Goal: Transaction & Acquisition: Book appointment/travel/reservation

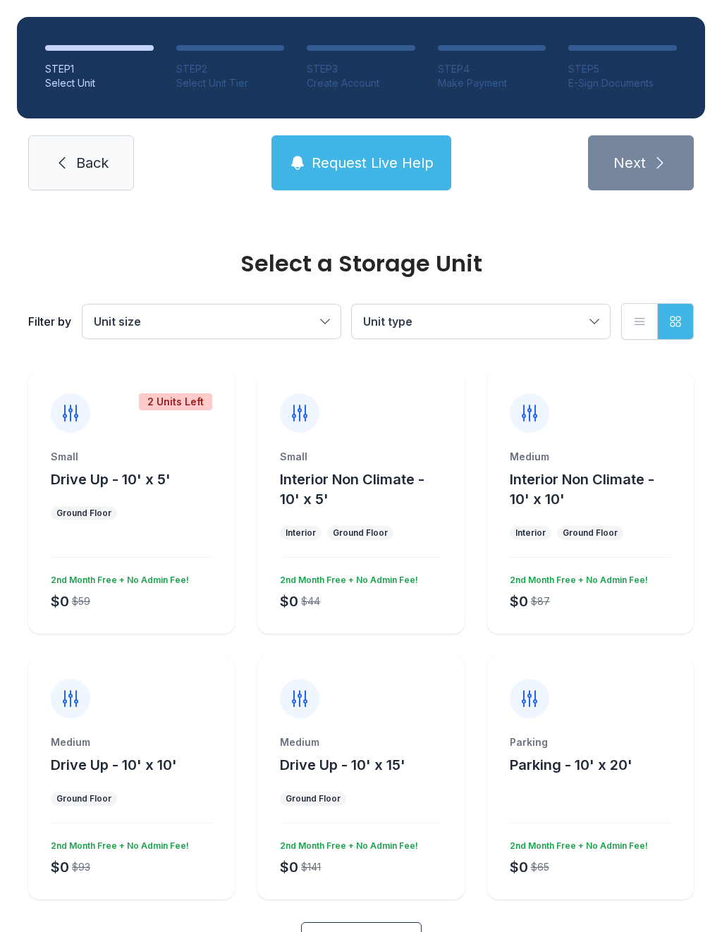
click at [150, 488] on button "Drive Up - 10' x 5'" at bounding box center [111, 479] width 120 height 20
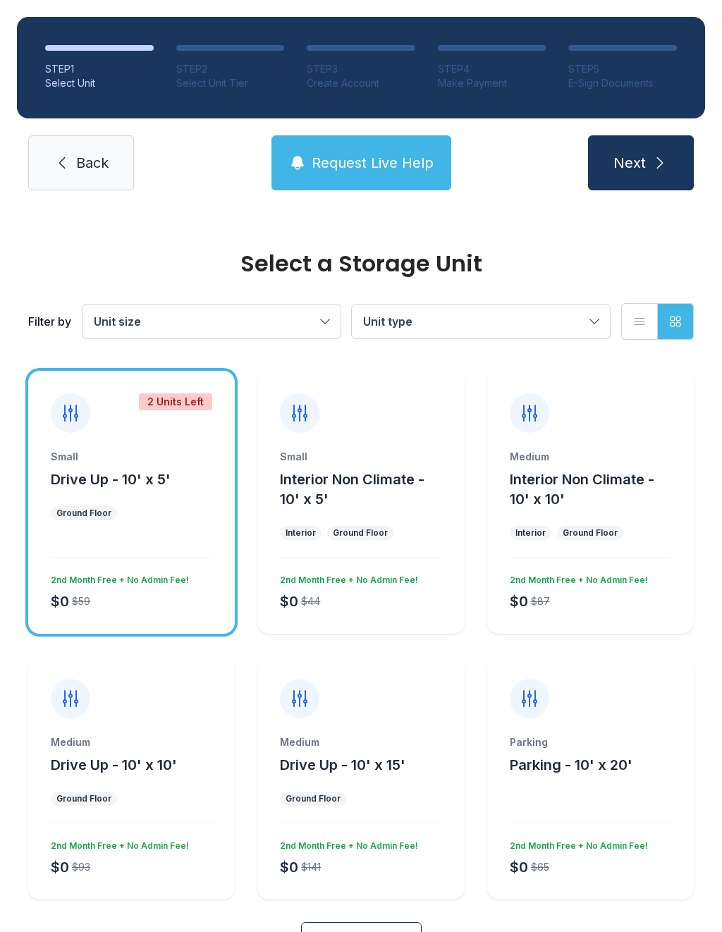
click at [202, 530] on div "Small Drive Up - 10' x 5' Ground Floor $0 $59 2nd Month Free + No Admin Fee!" at bounding box center [131, 542] width 206 height 184
click at [136, 481] on span "Drive Up - 10' x 5'" at bounding box center [111, 479] width 120 height 17
click at [169, 476] on span "Drive Up - 10' x 5'" at bounding box center [111, 479] width 120 height 17
click at [642, 157] on span "Next" at bounding box center [629, 163] width 32 height 20
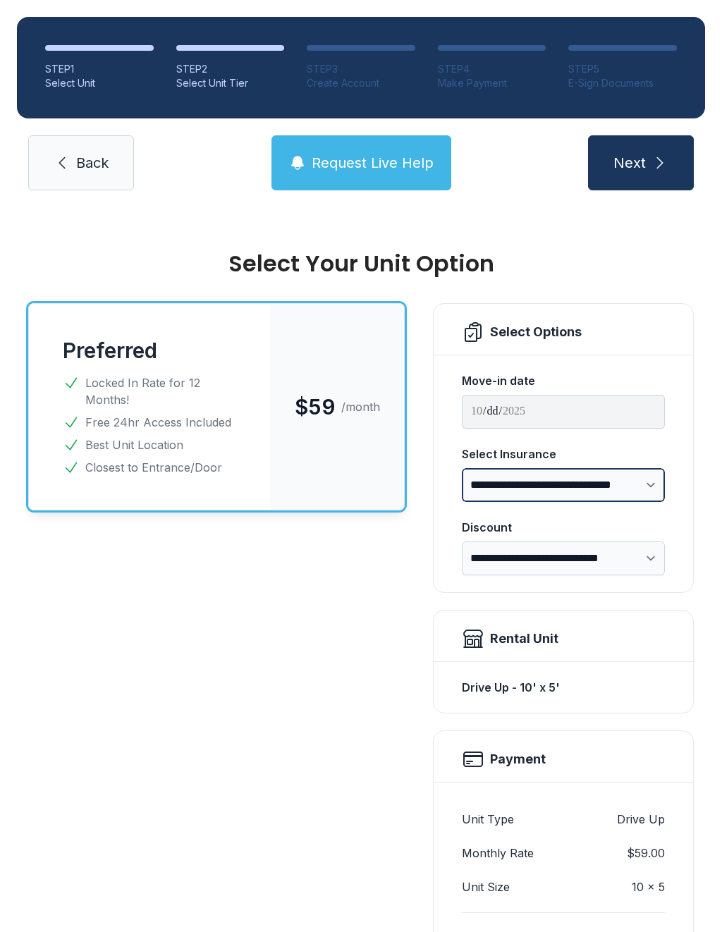
click at [636, 486] on select "**********" at bounding box center [563, 485] width 203 height 34
click at [631, 488] on select "**********" at bounding box center [563, 485] width 203 height 34
select select "****"
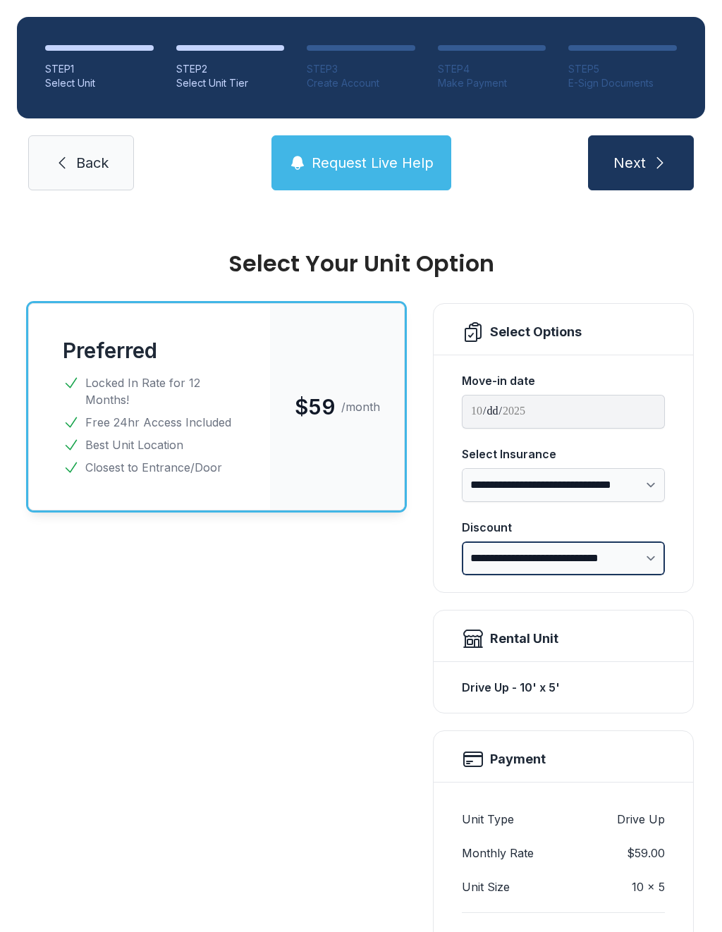
click at [636, 557] on select "**********" at bounding box center [563, 558] width 203 height 34
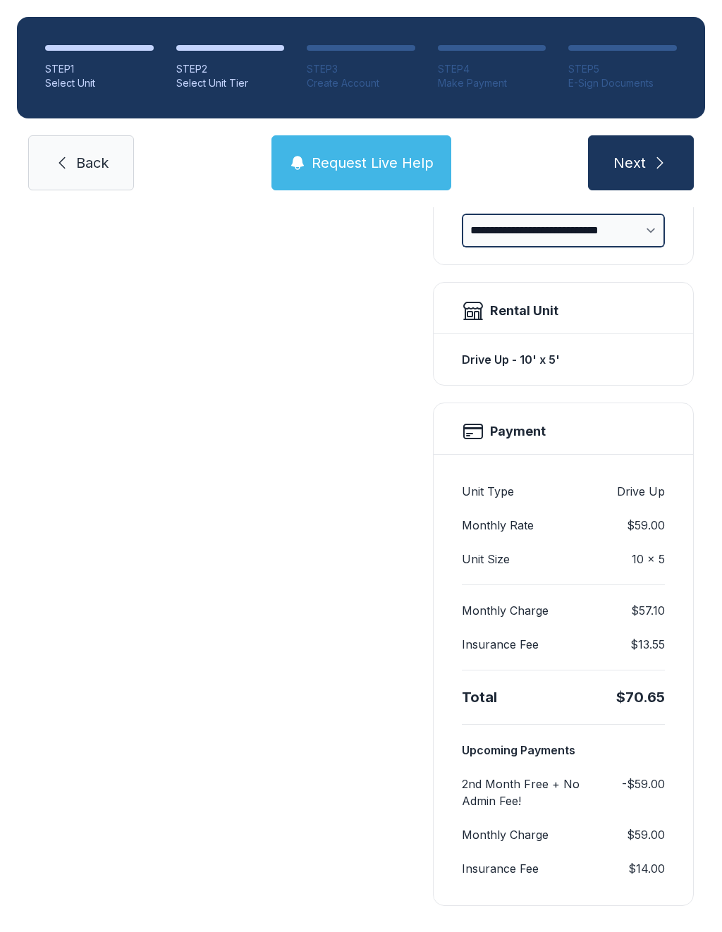
scroll to position [327, 0]
click at [644, 158] on span "Next" at bounding box center [629, 163] width 32 height 20
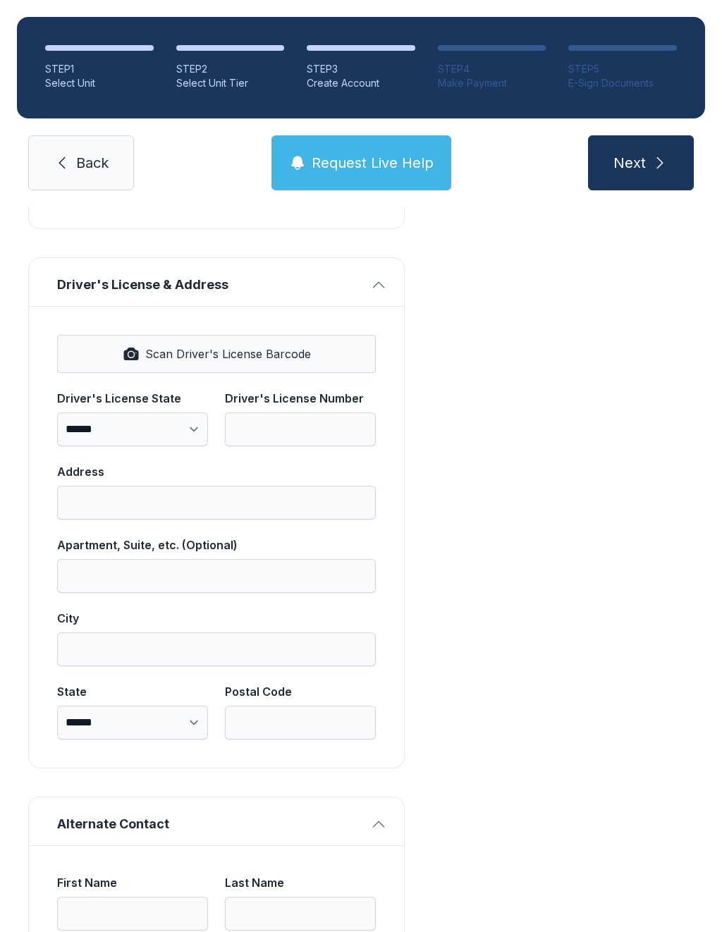
scroll to position [715, 0]
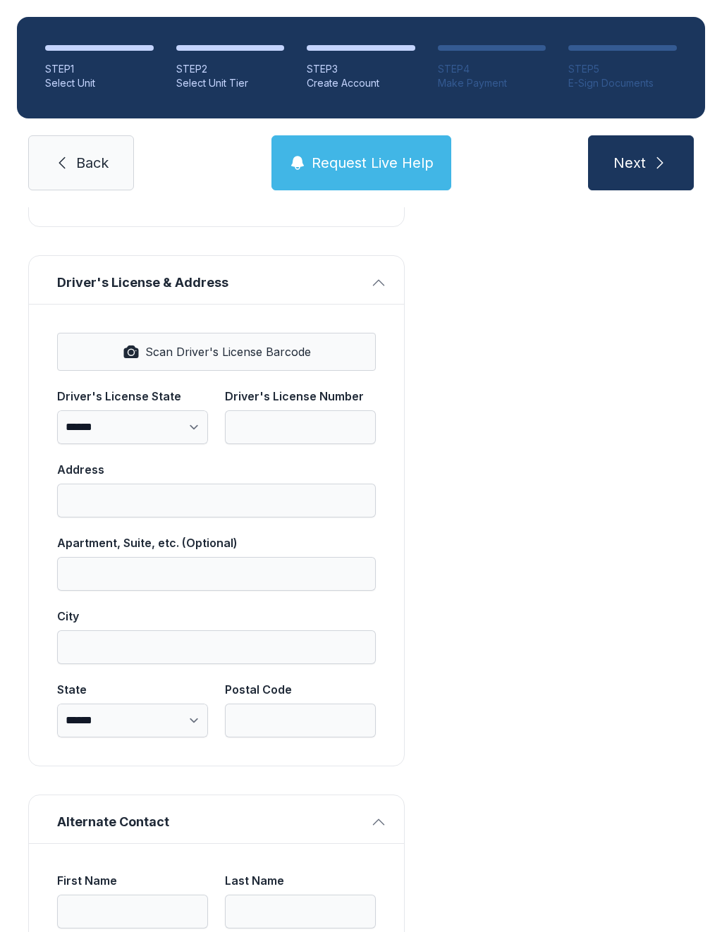
click at [359, 280] on span "Driver's License & Address" at bounding box center [210, 283] width 307 height 20
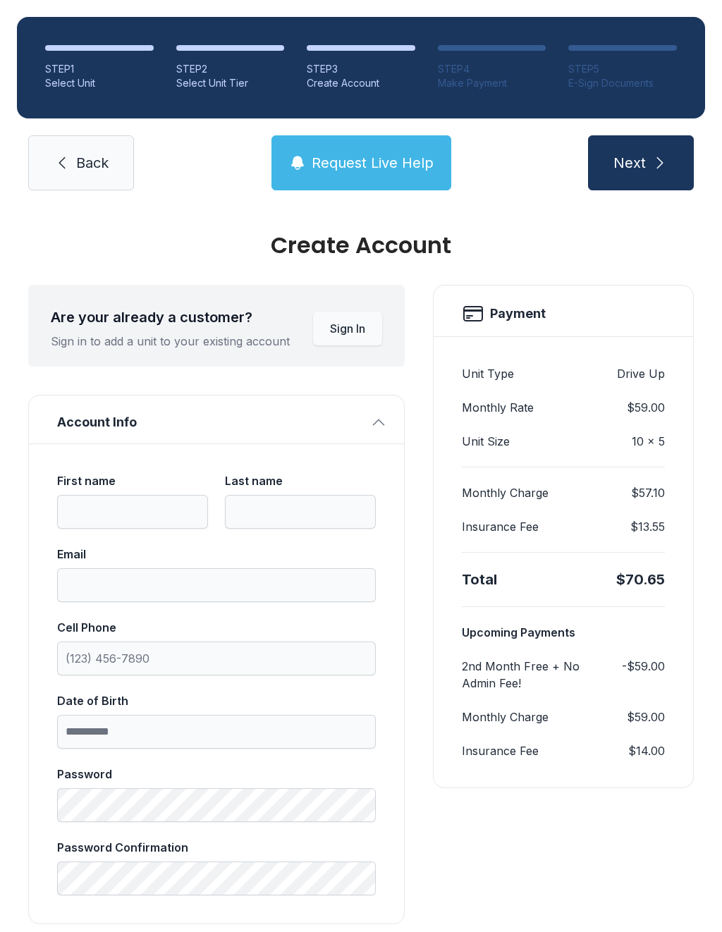
scroll to position [18, 0]
click at [369, 156] on span "Request Live Help" at bounding box center [372, 163] width 122 height 20
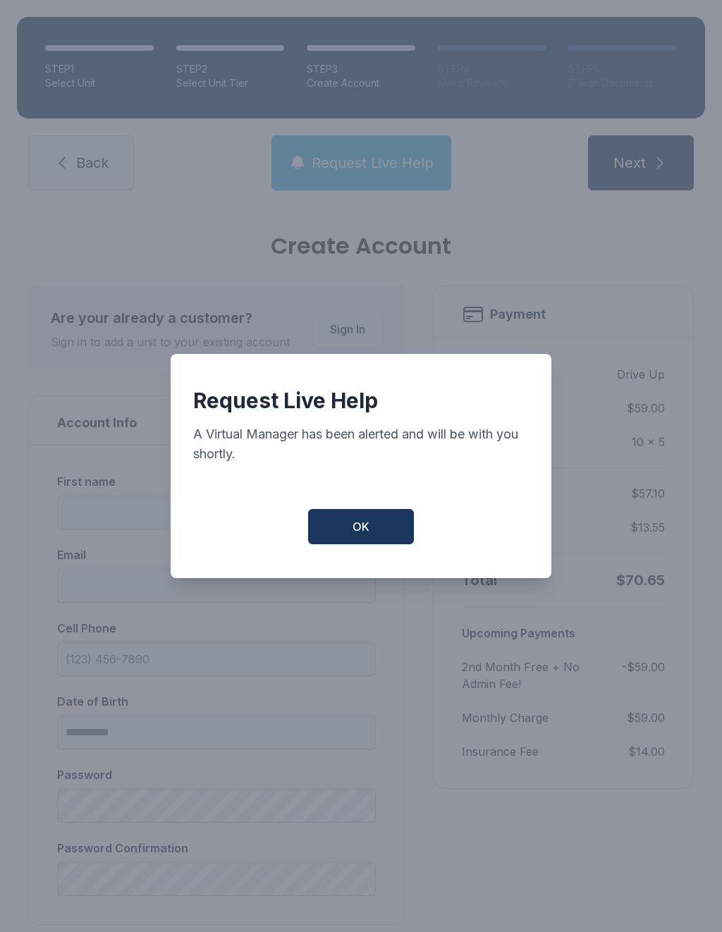
click at [397, 529] on button "OK" at bounding box center [361, 526] width 106 height 35
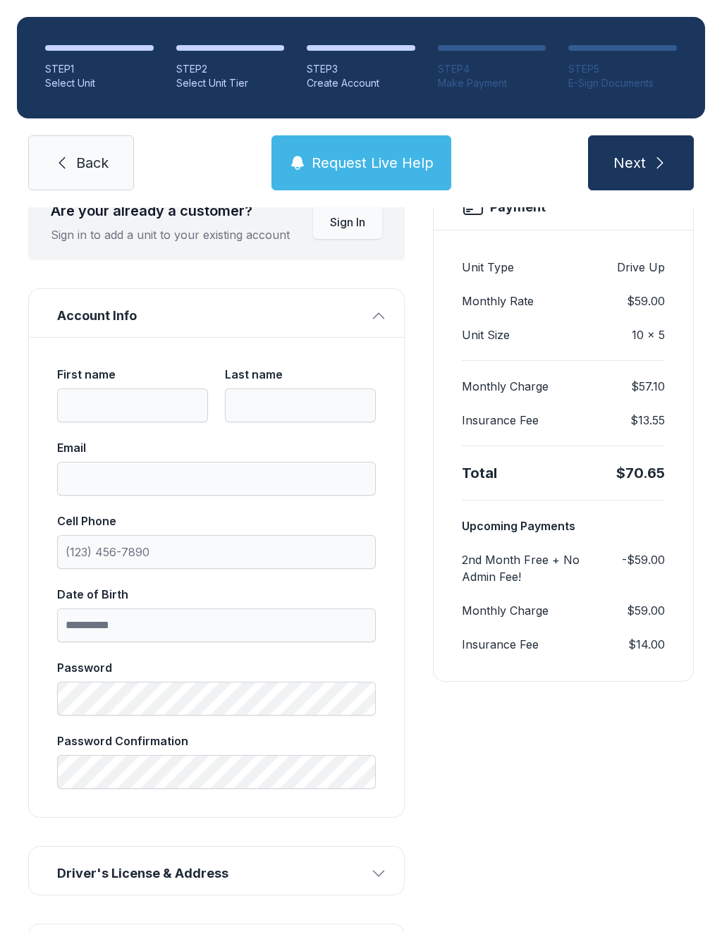
scroll to position [100, 0]
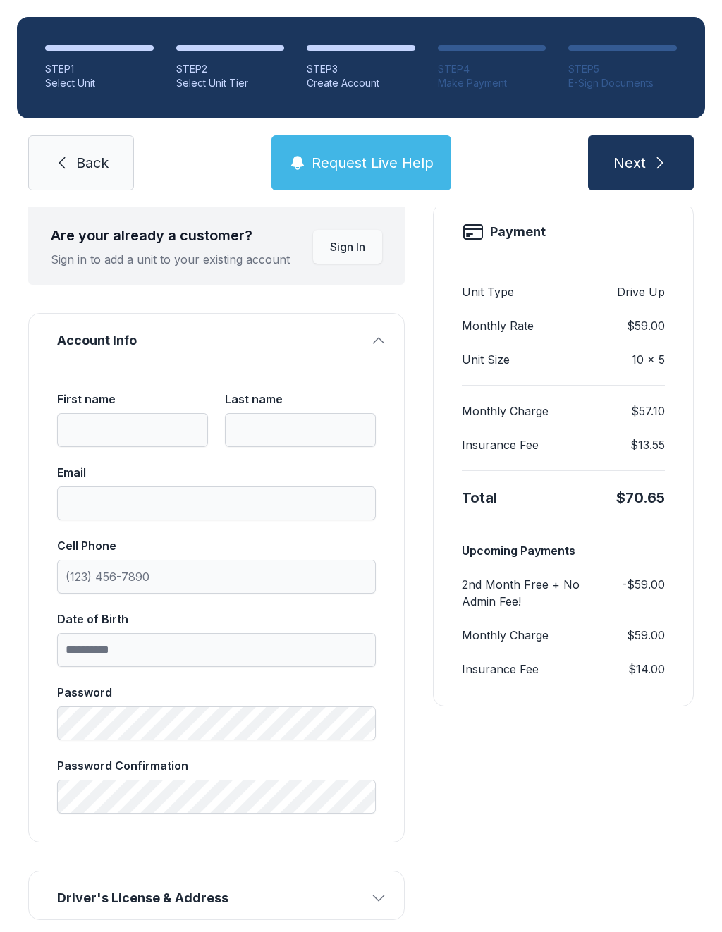
click at [76, 147] on link "Back" at bounding box center [81, 162] width 106 height 55
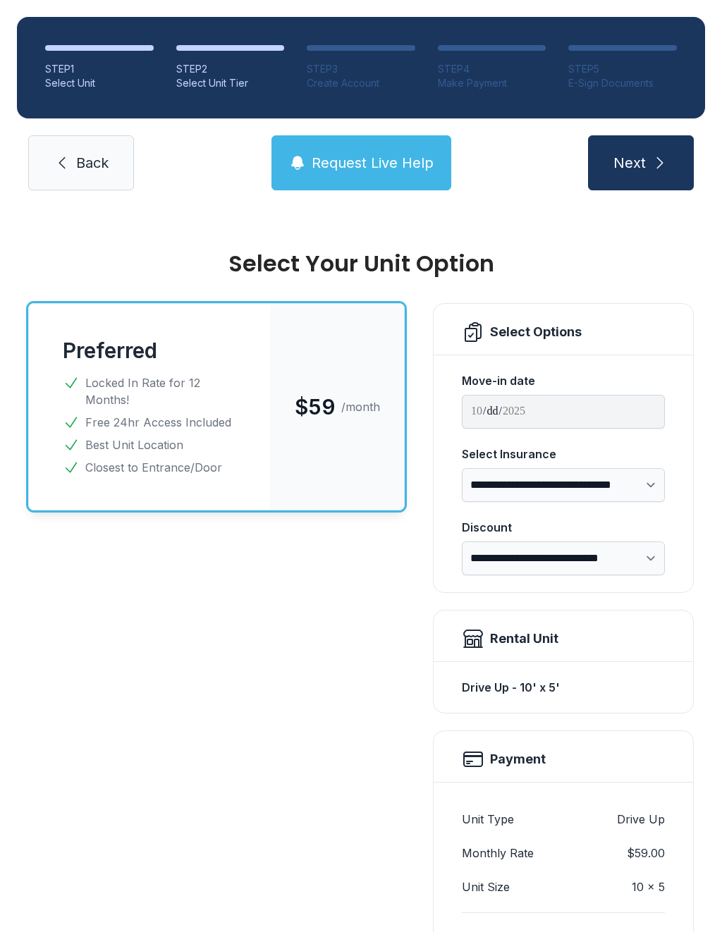
click at [92, 164] on span "Back" at bounding box center [92, 163] width 32 height 20
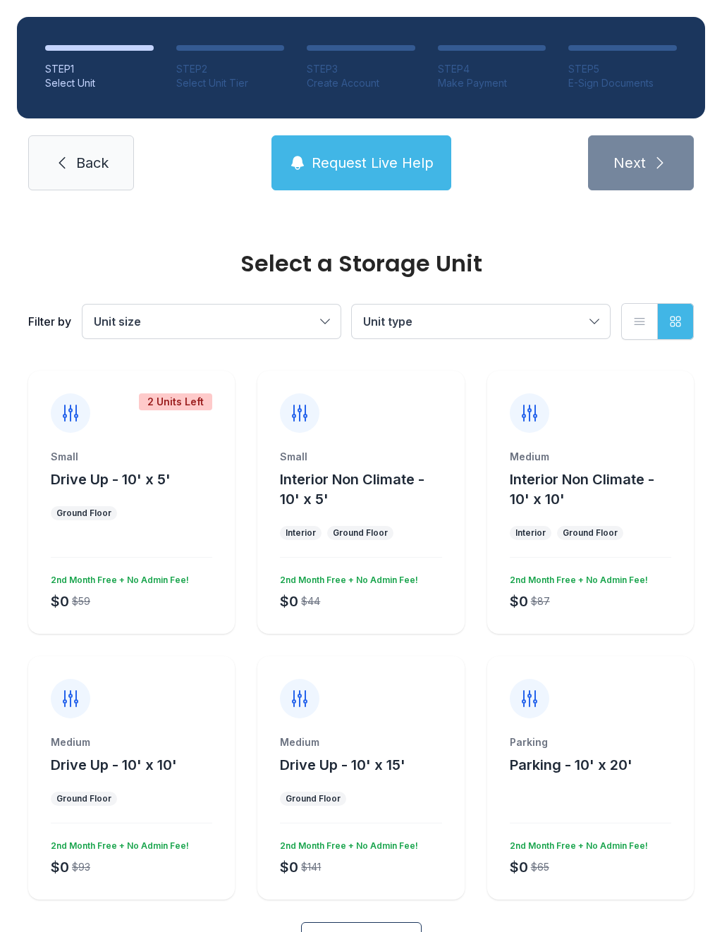
click at [329, 173] on button "Request Live Help" at bounding box center [361, 162] width 180 height 55
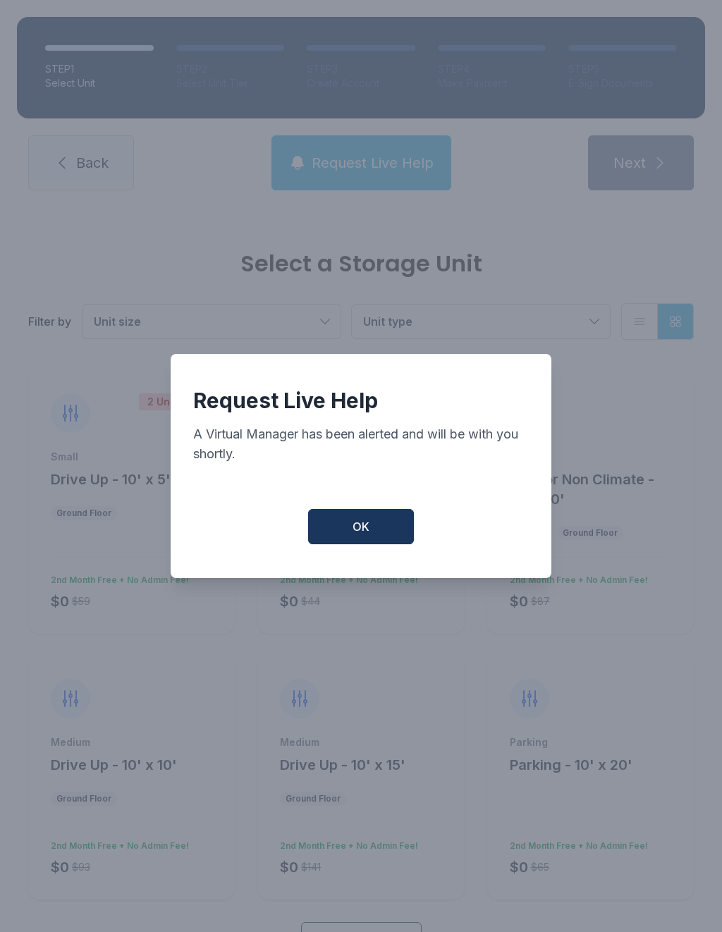
click at [338, 544] on button "OK" at bounding box center [361, 526] width 106 height 35
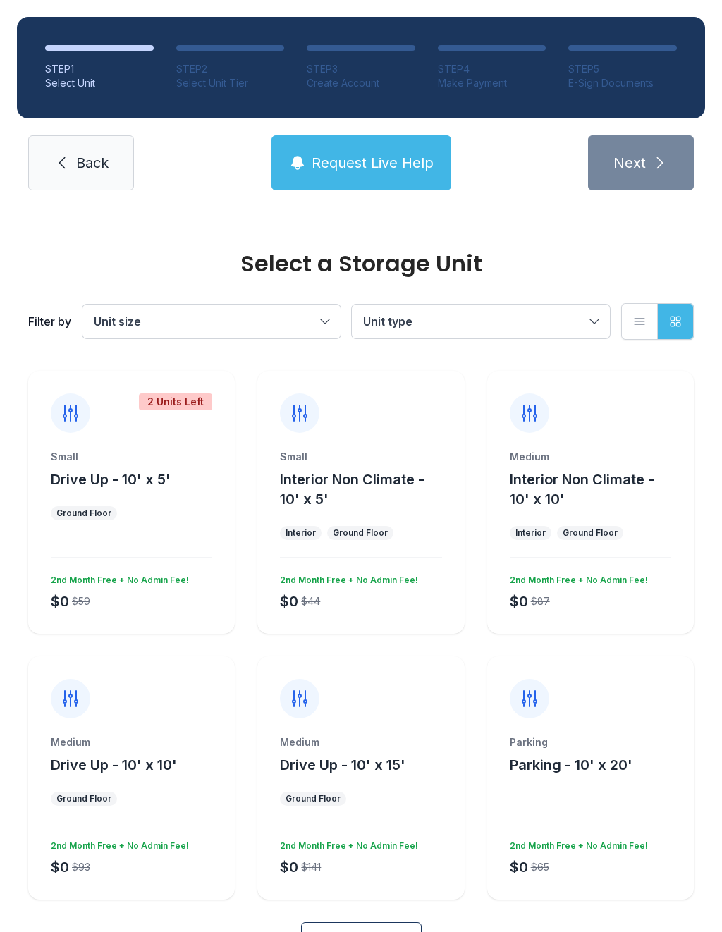
scroll to position [-1, 0]
click at [116, 140] on link "Back" at bounding box center [81, 162] width 106 height 55
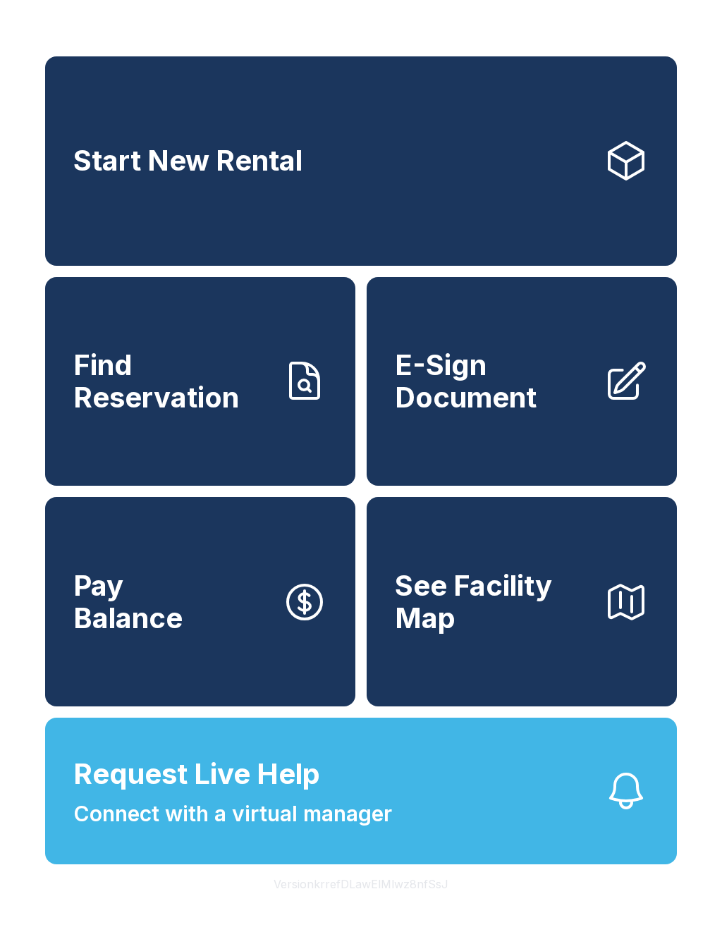
click at [717, 6] on div "Start New Rental Find Reservation E-Sign Document Pay Balance See Facility Map …" at bounding box center [361, 466] width 722 height 932
click at [302, 829] on span "Connect with a virtual manager" at bounding box center [232, 814] width 319 height 32
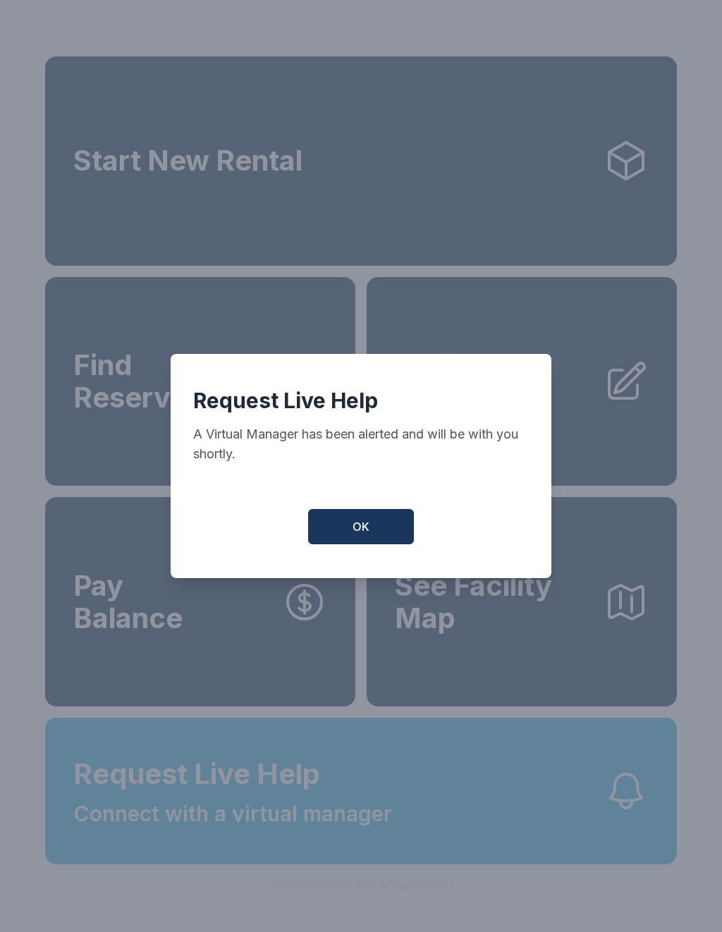
click at [359, 535] on span "OK" at bounding box center [360, 526] width 17 height 17
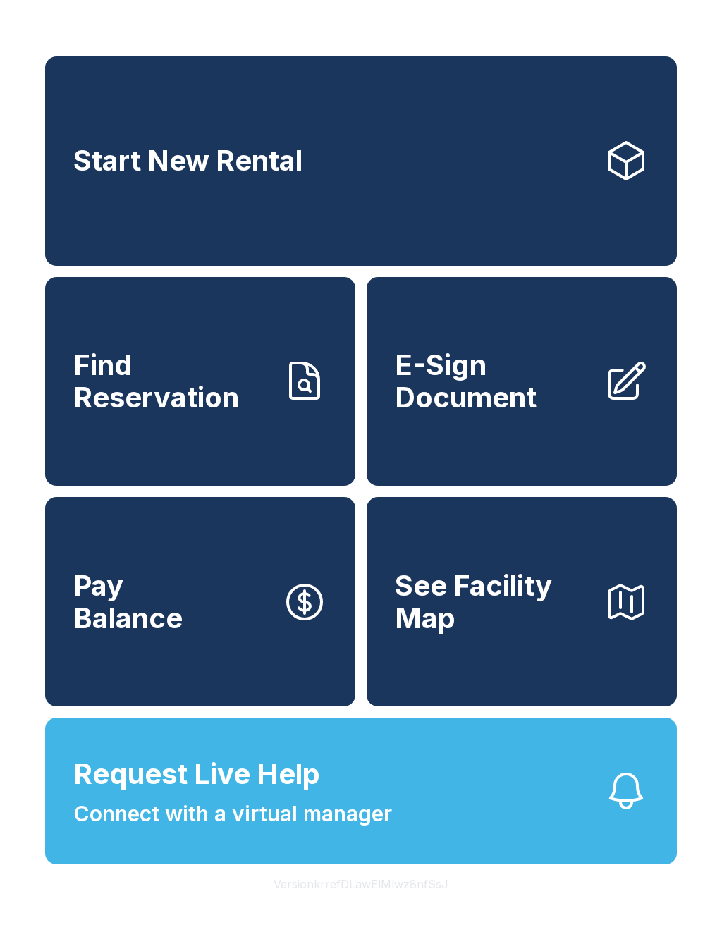
click at [503, 395] on span "E-Sign Document" at bounding box center [493, 381] width 197 height 64
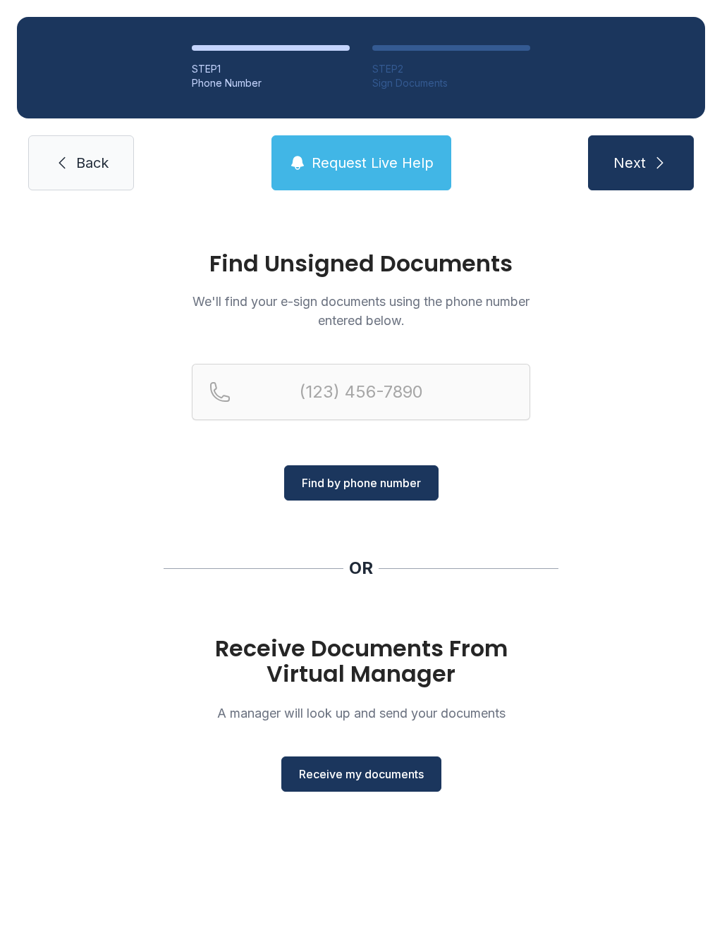
click at [383, 765] on button "Receive my documents" at bounding box center [361, 773] width 160 height 35
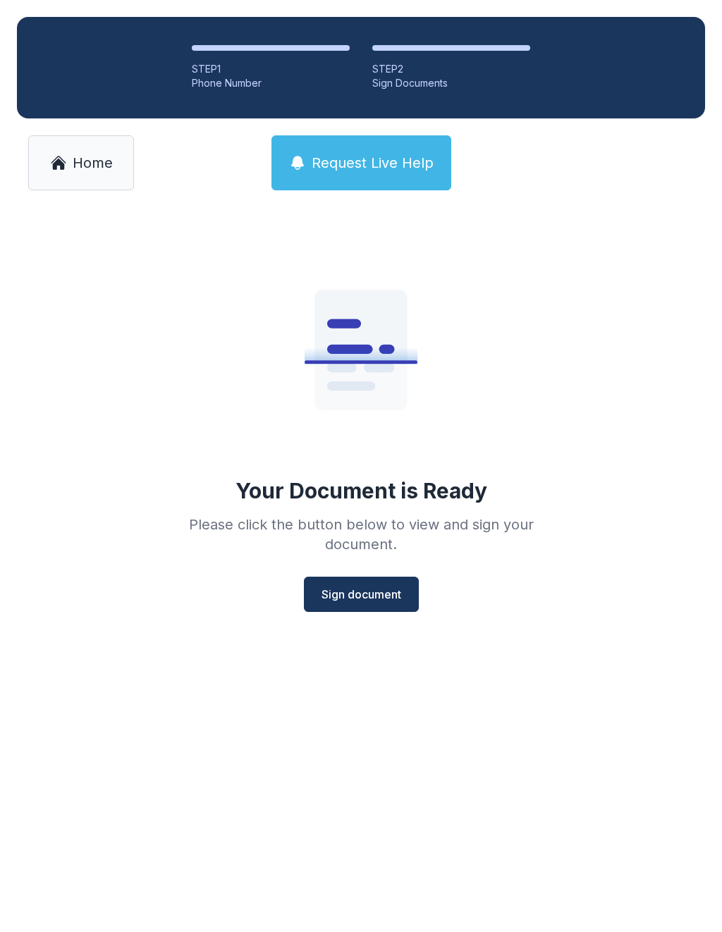
click at [375, 585] on button "Sign document" at bounding box center [361, 593] width 115 height 35
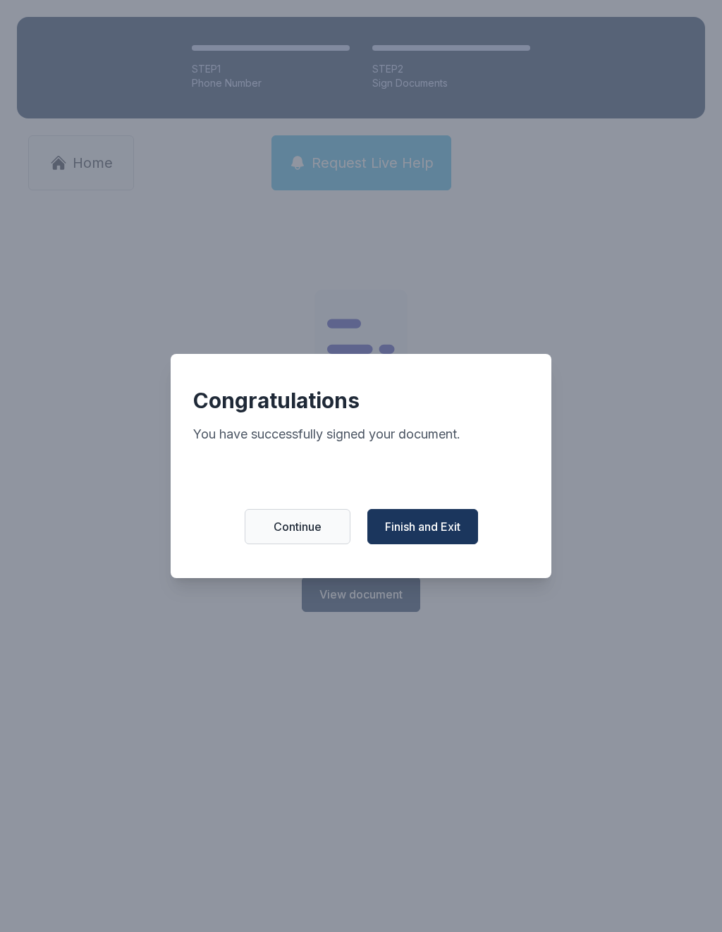
click at [443, 535] on span "Finish and Exit" at bounding box center [422, 526] width 75 height 17
